Goal: Check status: Check status

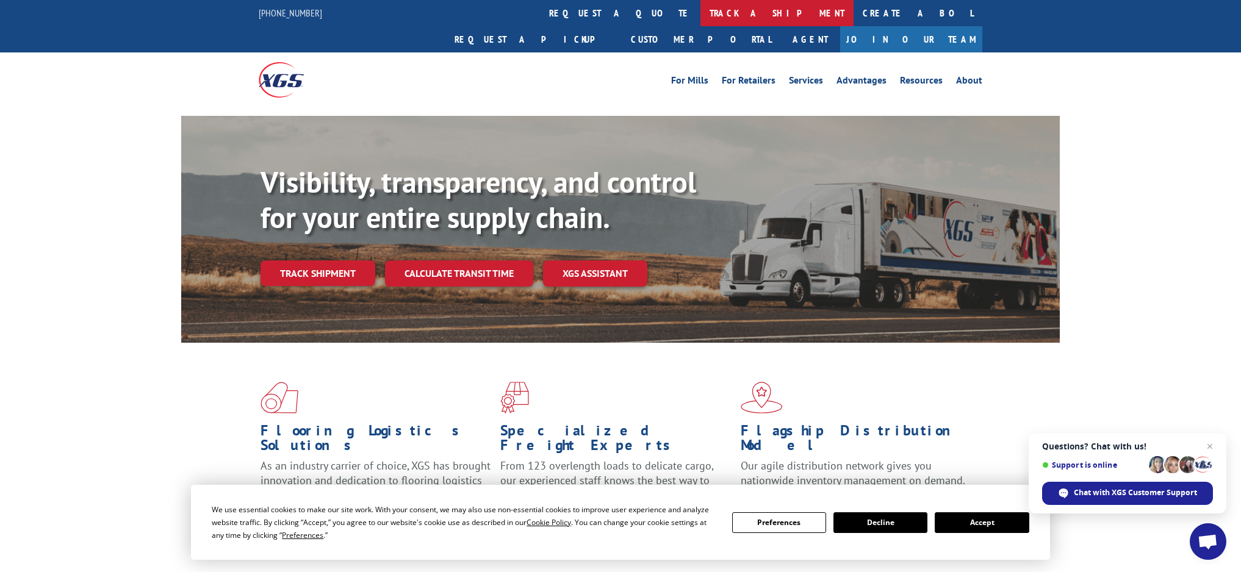
click at [700, 12] on link "track a shipment" at bounding box center [776, 13] width 153 height 26
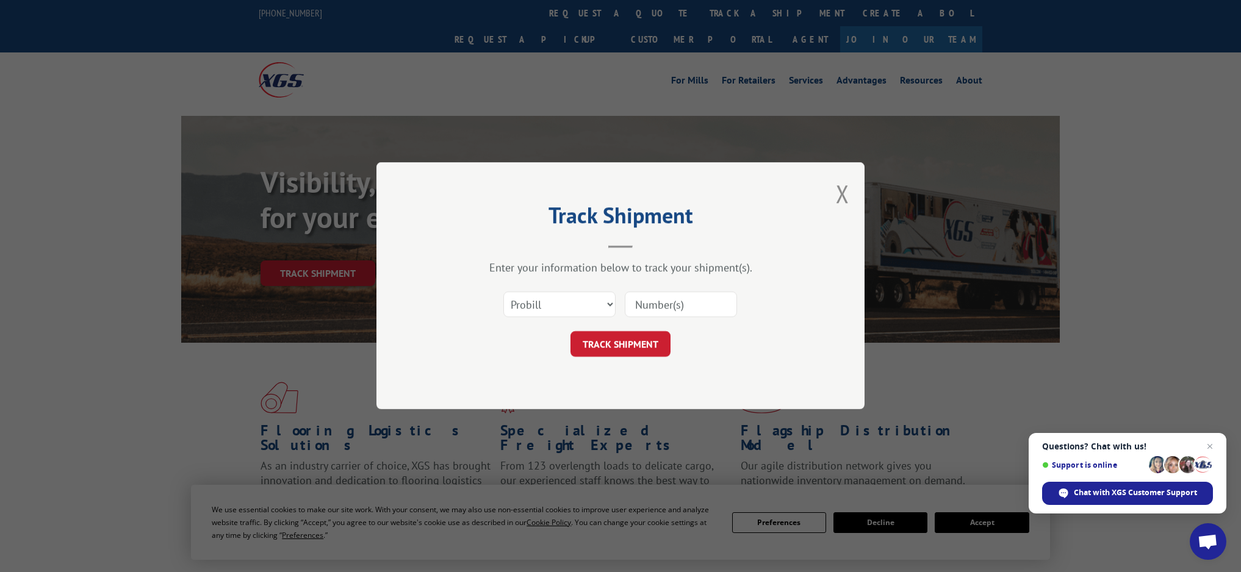
click at [642, 299] on input at bounding box center [681, 305] width 112 height 26
paste input "243286"
type input "243286"
click at [617, 348] on button "TRACK SHIPMENT" at bounding box center [620, 345] width 100 height 26
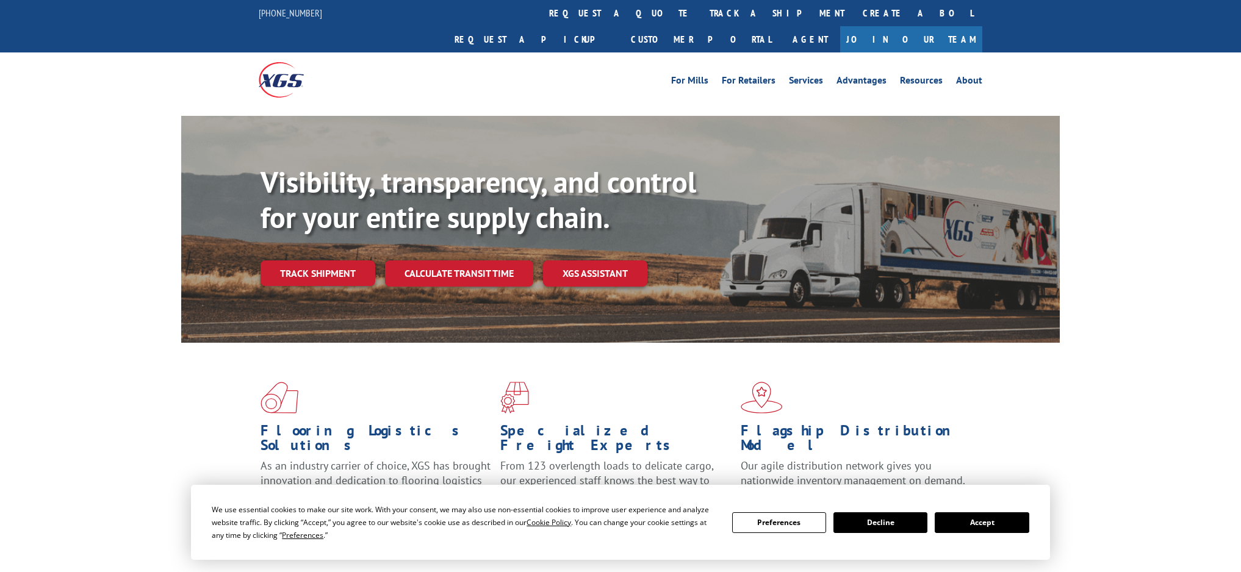
click at [700, 17] on link "track a shipment" at bounding box center [776, 13] width 153 height 26
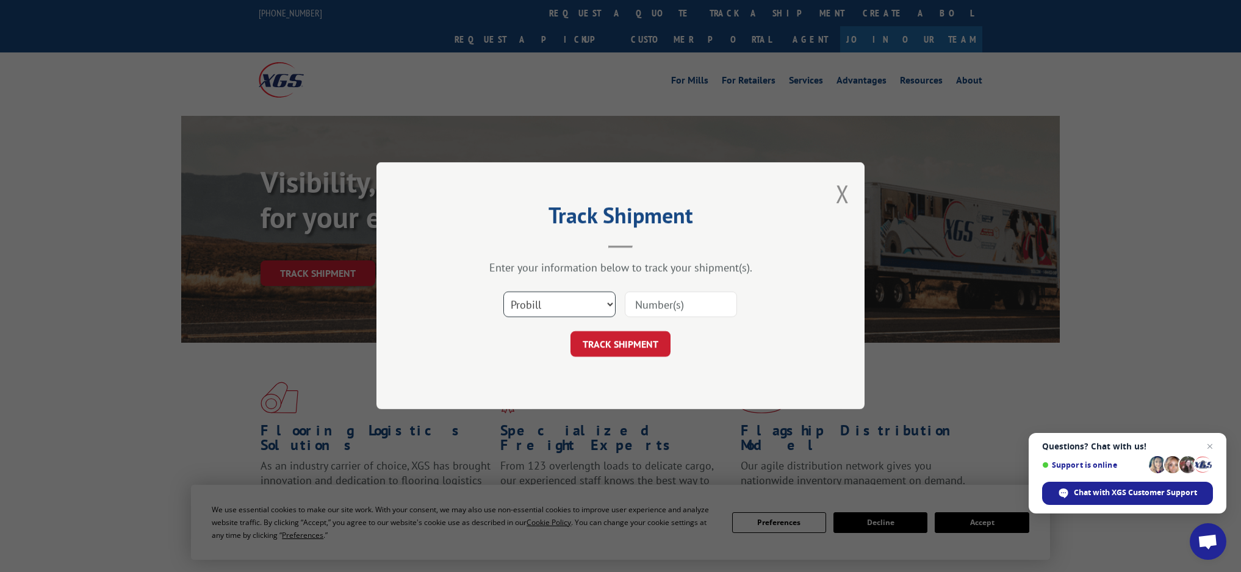
select select "bol"
click at [662, 310] on input at bounding box center [681, 305] width 112 height 26
paste input "243286"
type input "243286"
click at [640, 340] on button "TRACK SHIPMENT" at bounding box center [620, 345] width 100 height 26
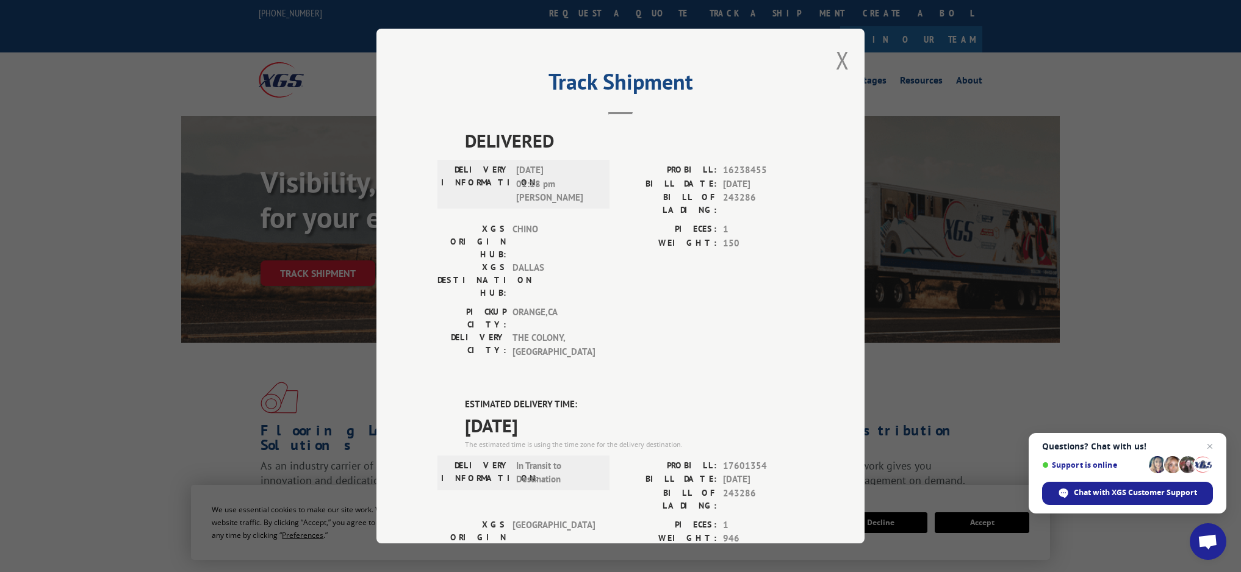
scroll to position [1, 0]
click at [307, 109] on div "Track Shipment DELIVERED DELIVERY INFORMATION: 06/11/2024 01:18 pm Zoltran Lege…" at bounding box center [620, 286] width 1241 height 572
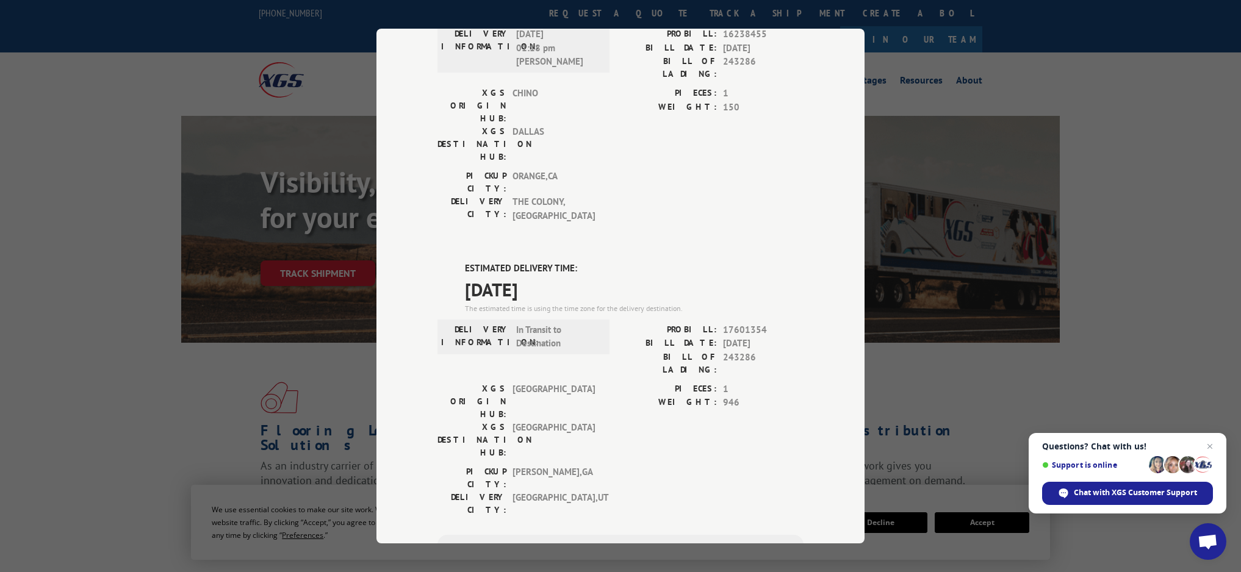
scroll to position [228, 0]
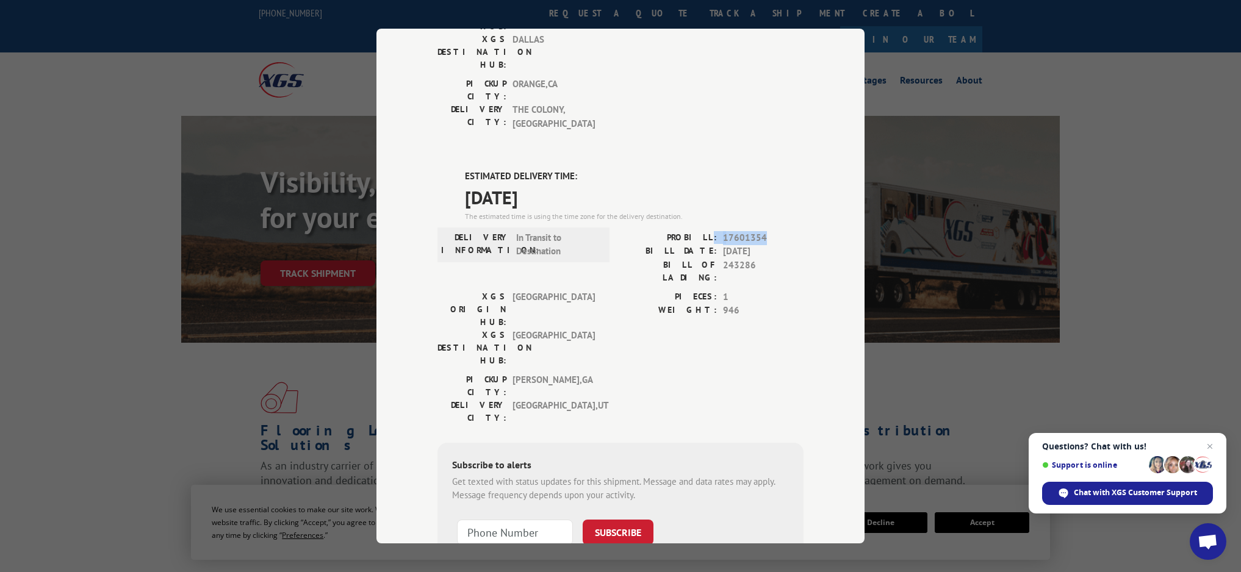
drag, startPoint x: 752, startPoint y: 162, endPoint x: 697, endPoint y: 159, distance: 55.6
click at [715, 231] on div "PROBILL: 17601354" at bounding box center [711, 238] width 183 height 14
drag, startPoint x: 751, startPoint y: 159, endPoint x: 778, endPoint y: 167, distance: 27.2
click at [751, 231] on span "17601354" at bounding box center [763, 238] width 81 height 14
drag, startPoint x: 758, startPoint y: 164, endPoint x: 723, endPoint y: 165, distance: 34.8
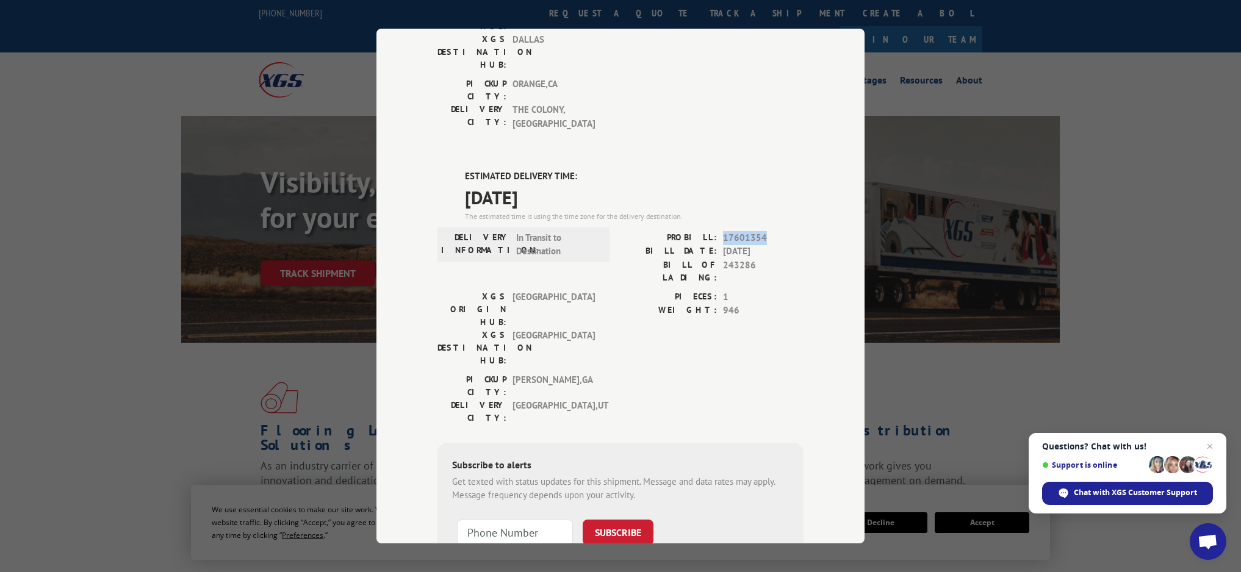
click at [723, 231] on span "17601354" at bounding box center [763, 238] width 81 height 14
copy span "17601354"
click at [307, 132] on div "Track Shipment DELIVERED DELIVERY INFORMATION: 06/11/2024 01:18 pm Zoltran Lege…" at bounding box center [620, 286] width 1241 height 572
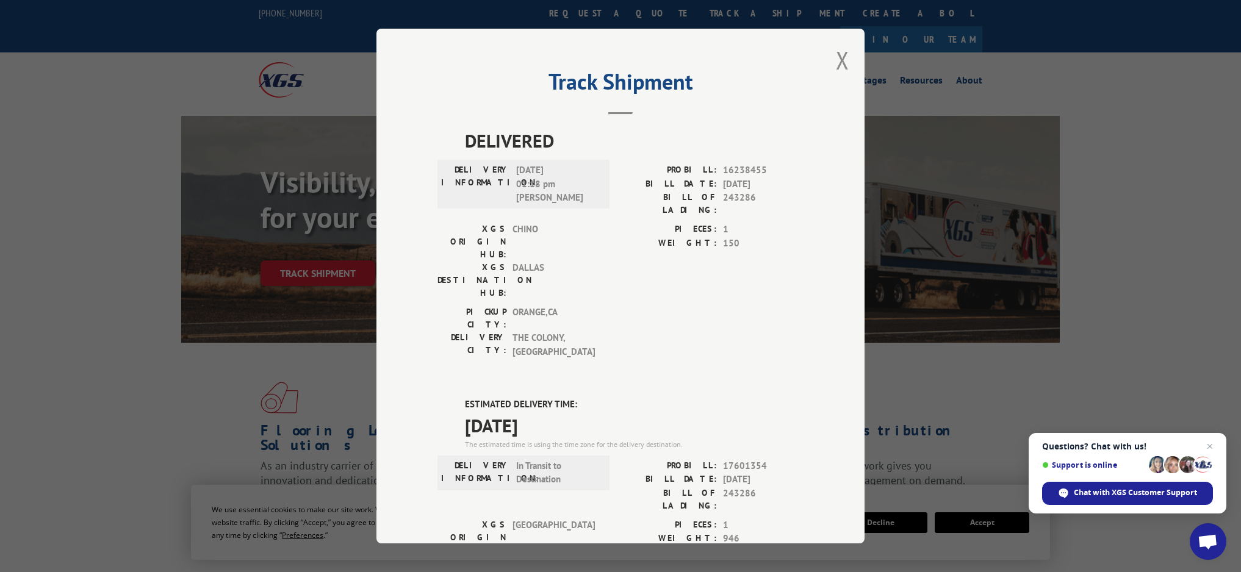
scroll to position [0, 0]
click at [845, 59] on button "Close modal" at bounding box center [842, 60] width 13 height 32
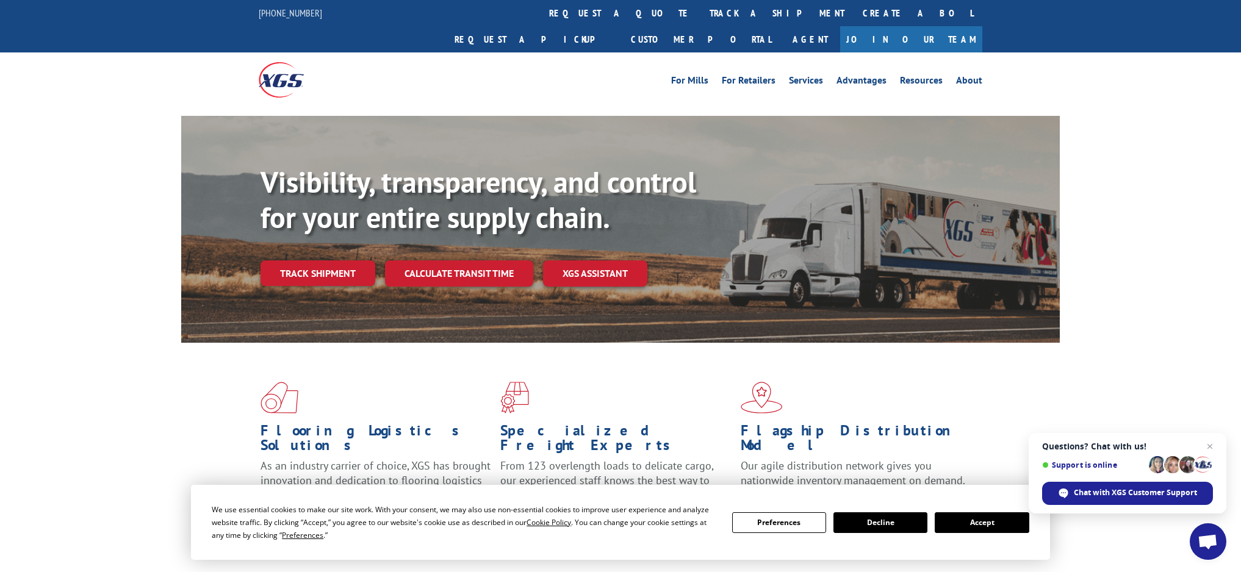
click at [700, 12] on link "track a shipment" at bounding box center [776, 13] width 153 height 26
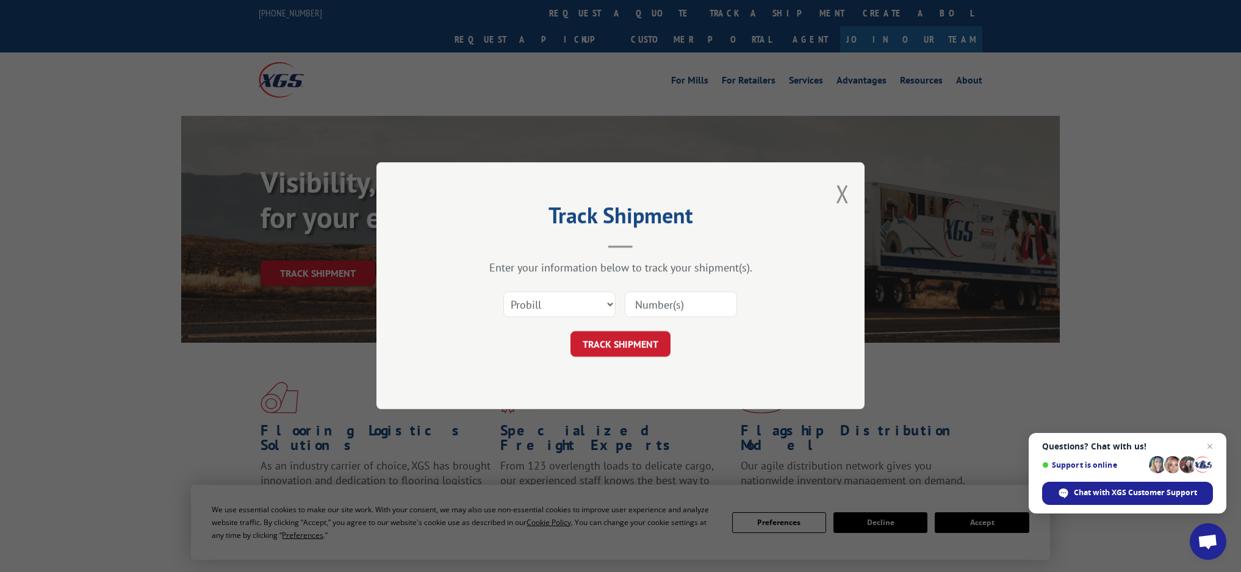
click at [708, 309] on input at bounding box center [681, 305] width 112 height 26
paste input "17601354"
type input "17601354"
drag, startPoint x: 633, startPoint y: 332, endPoint x: 639, endPoint y: 339, distance: 9.1
click at [633, 333] on button "TRACK SHIPMENT" at bounding box center [620, 345] width 100 height 26
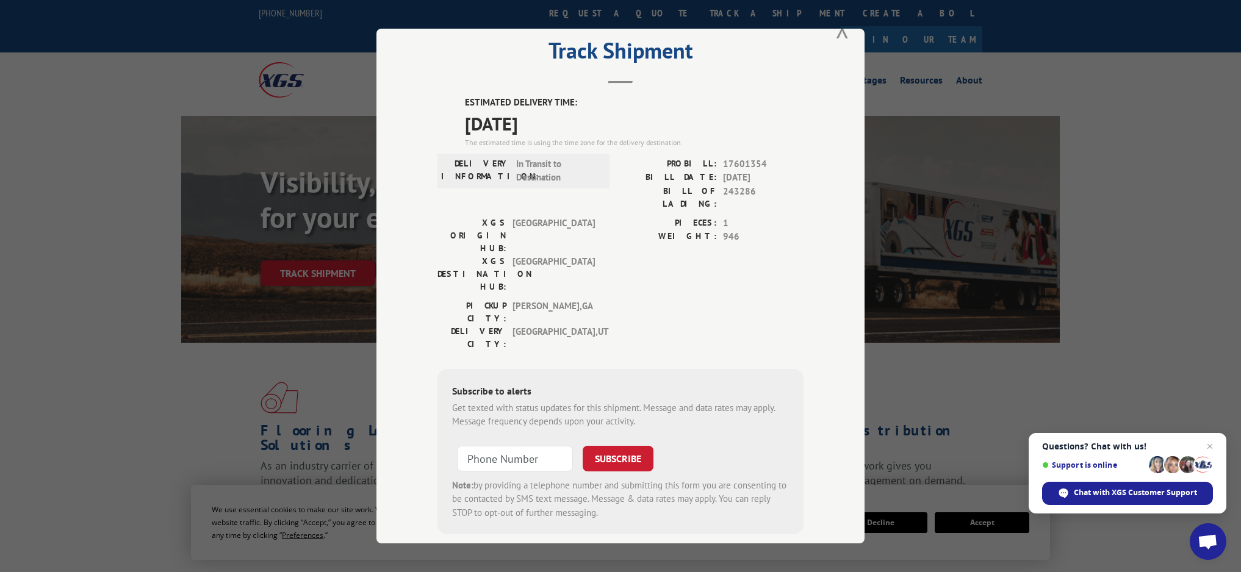
scroll to position [30, 0]
click at [837, 38] on button "Close modal" at bounding box center [842, 29] width 13 height 32
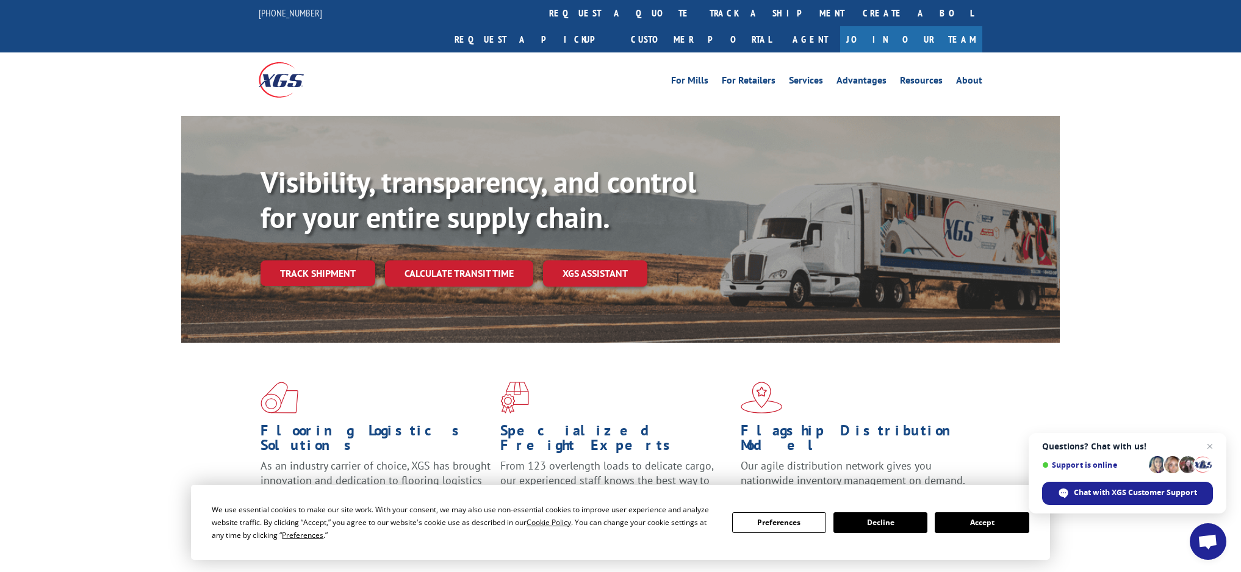
drag, startPoint x: 109, startPoint y: 71, endPoint x: 50, endPoint y: 30, distance: 71.8
click at [104, 69] on div "For Mills For Retailers Services Advantages Resources About For Mills For Retai…" at bounding box center [620, 79] width 1241 height 54
